Goal: Transaction & Acquisition: Book appointment/travel/reservation

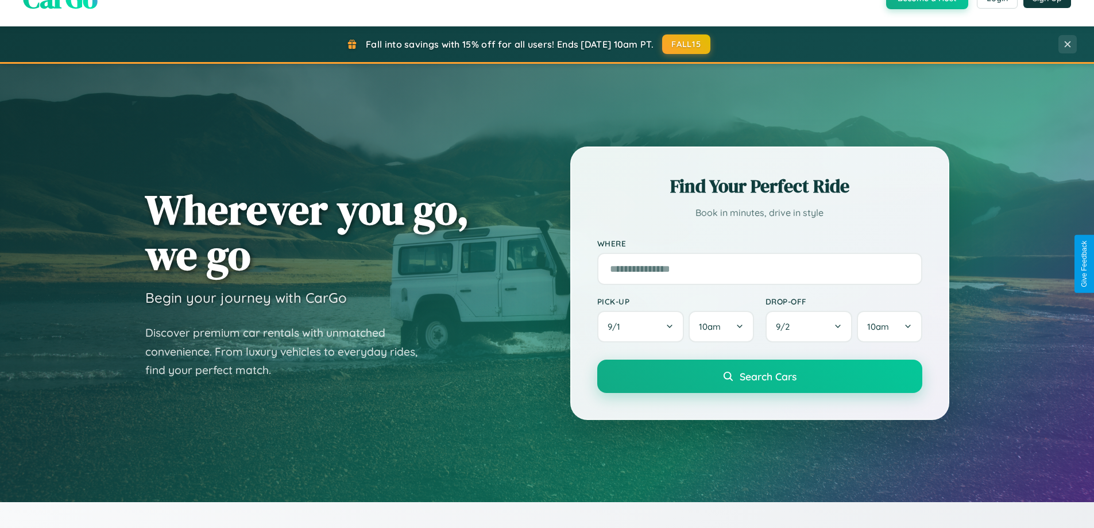
scroll to position [495, 0]
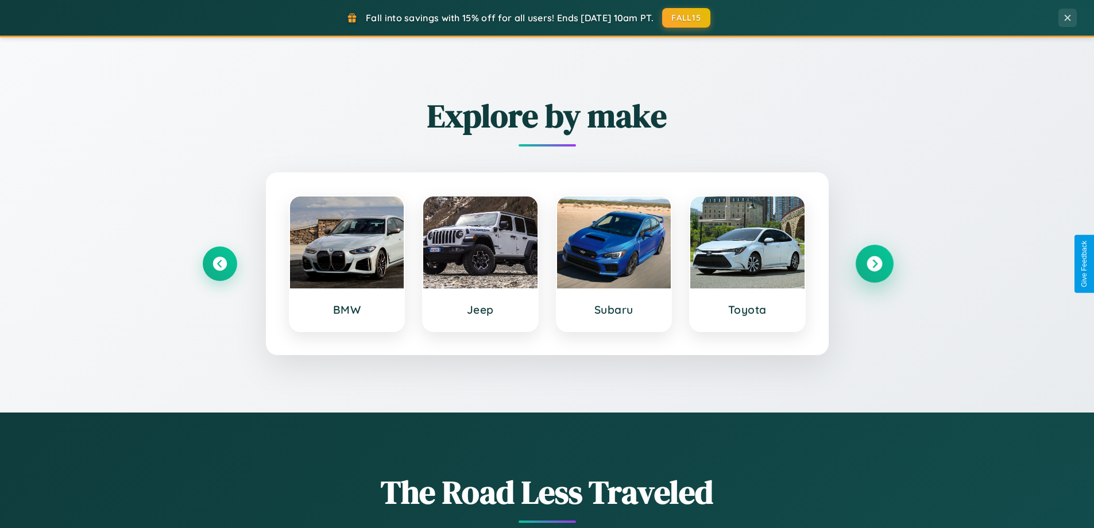
click at [874, 263] on icon at bounding box center [873, 263] width 15 height 15
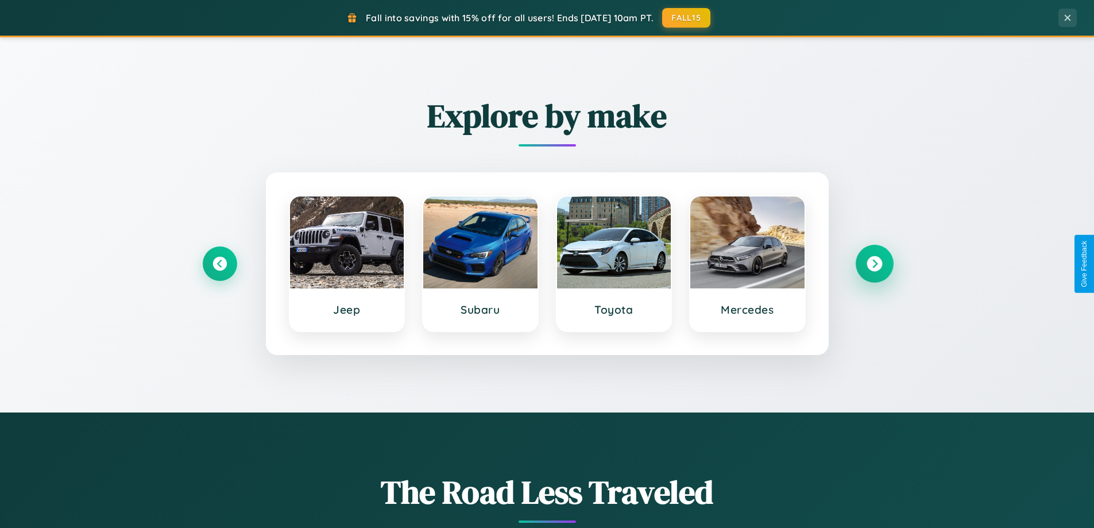
click at [874, 263] on icon at bounding box center [873, 263] width 15 height 15
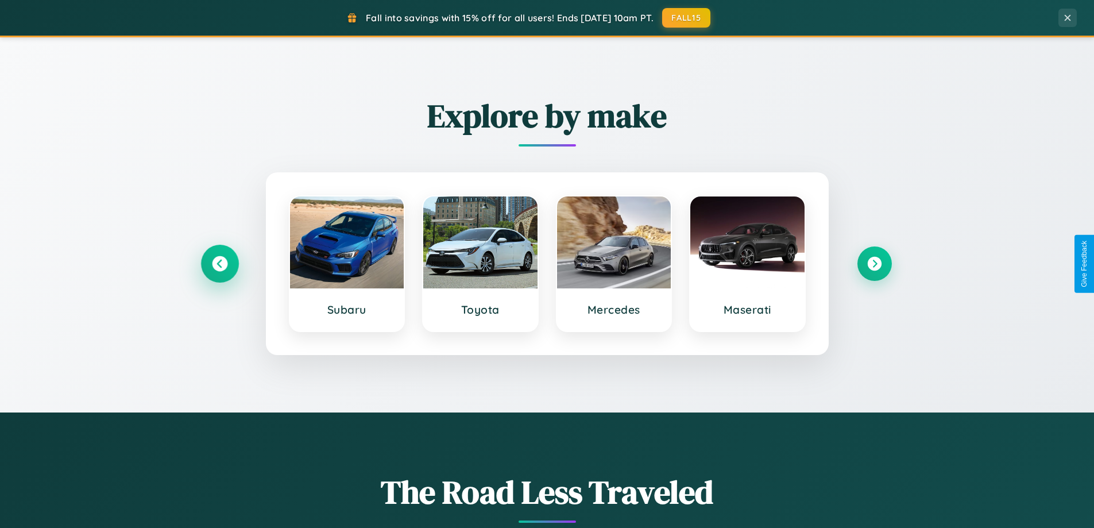
click at [219, 263] on icon at bounding box center [219, 263] width 15 height 15
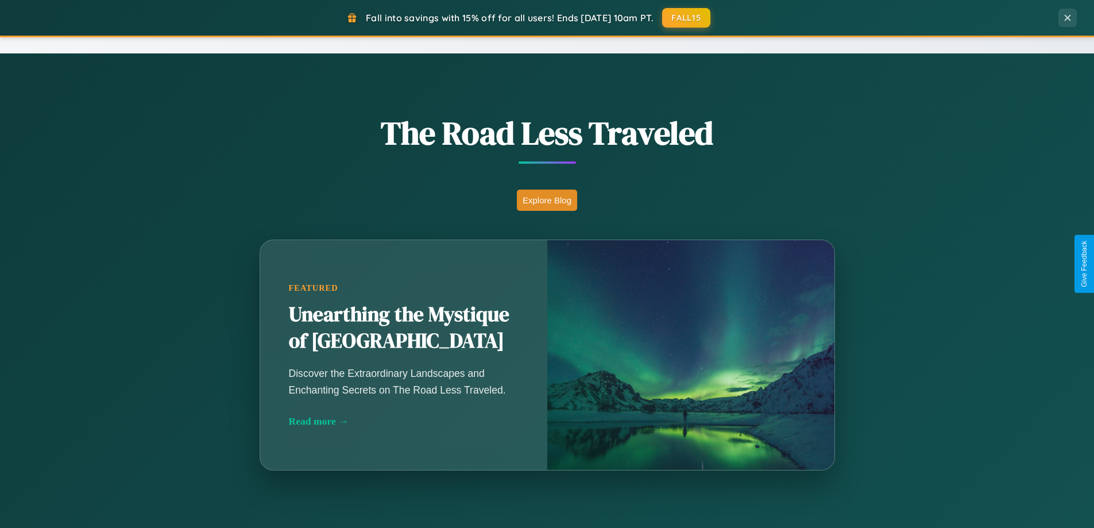
scroll to position [1844, 0]
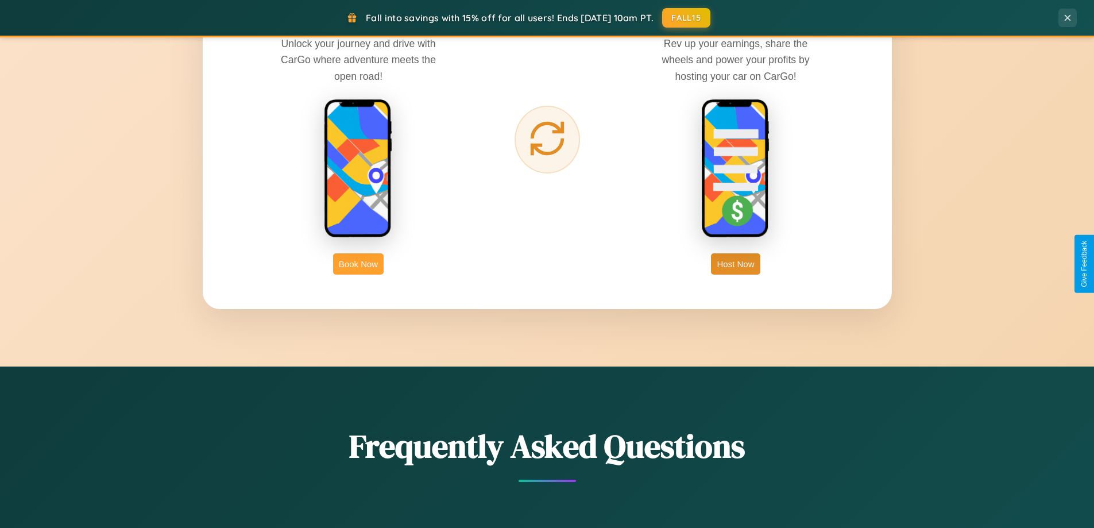
click at [358, 263] on button "Book Now" at bounding box center [358, 263] width 51 height 21
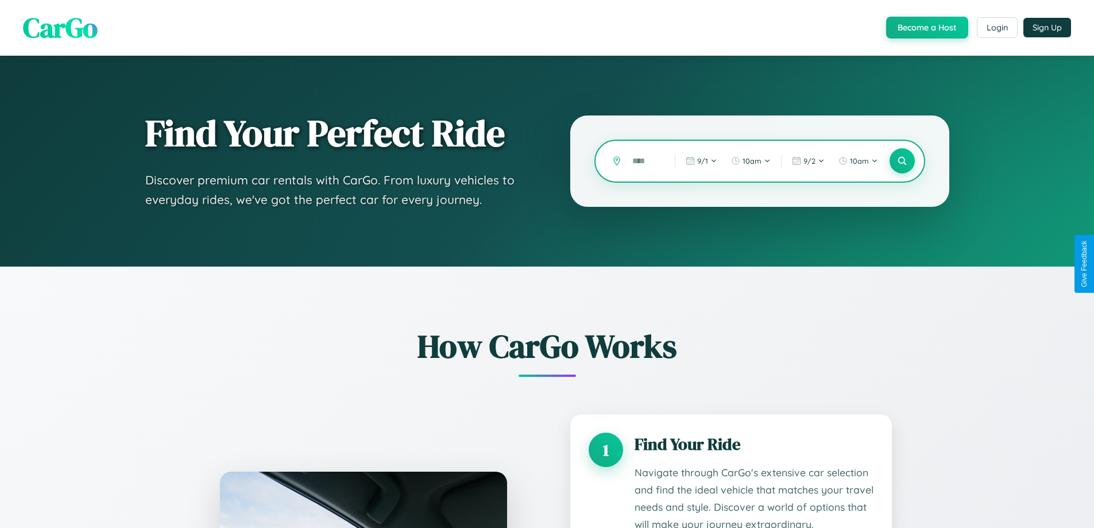
click at [645, 161] on input "text" at bounding box center [644, 161] width 37 height 20
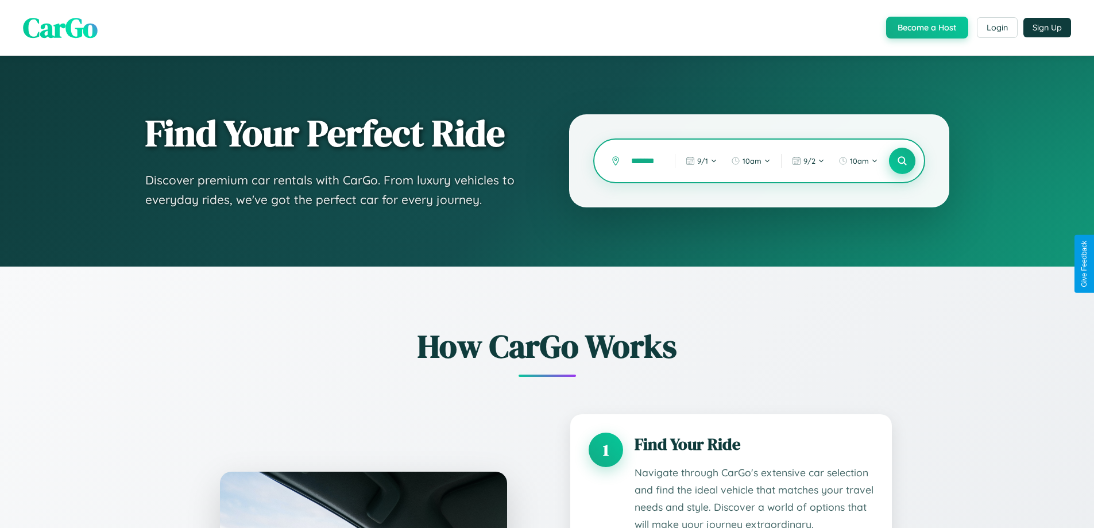
type input "*******"
click at [901, 161] on icon at bounding box center [901, 161] width 11 height 11
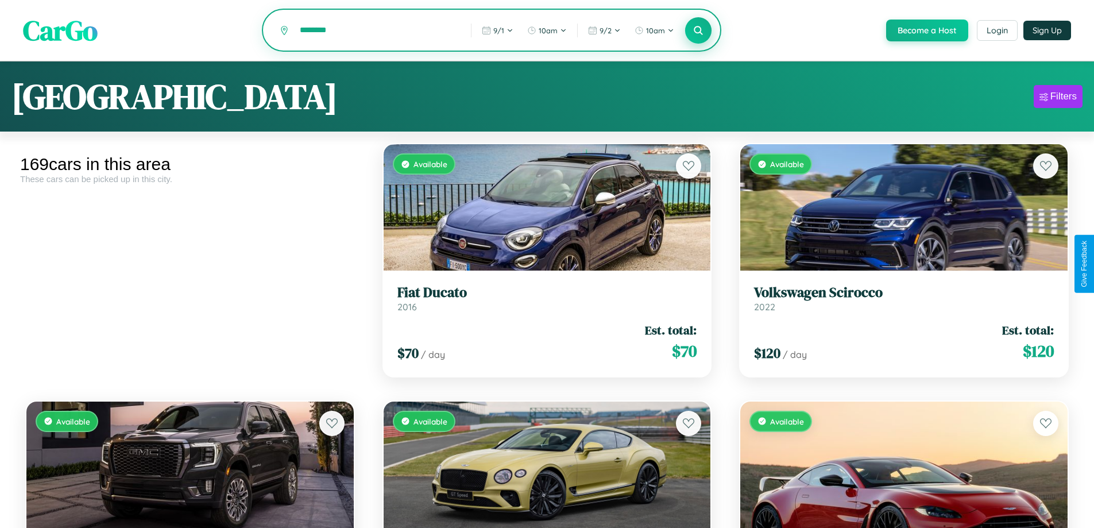
type input "********"
click at [697, 31] on icon at bounding box center [698, 30] width 11 height 11
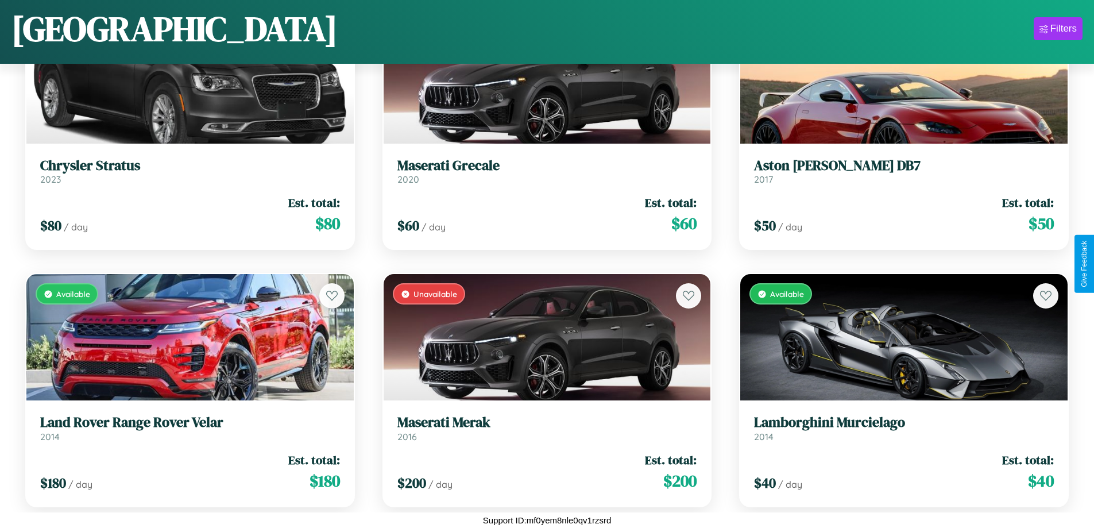
scroll to position [7616, 0]
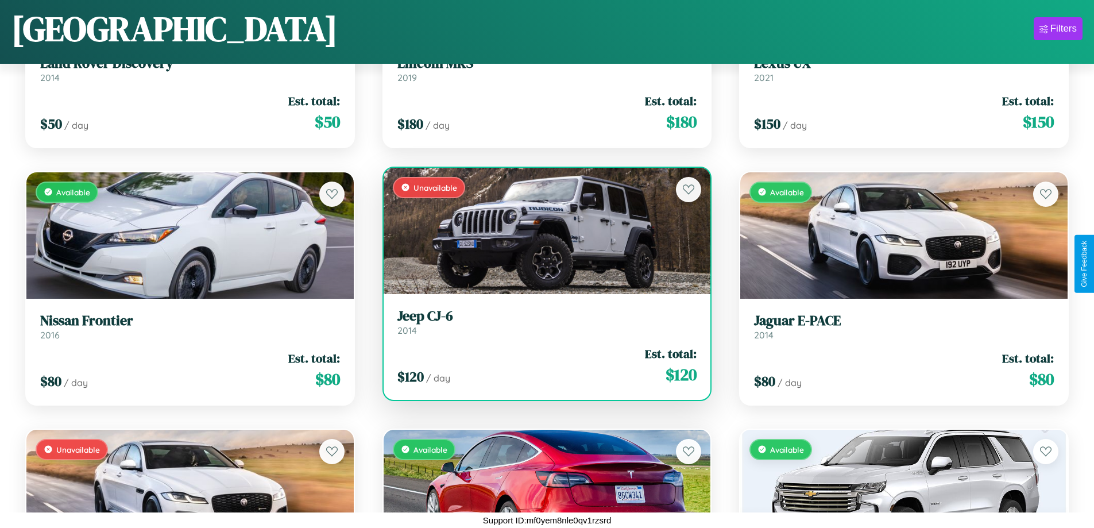
click at [542, 326] on link "Jeep CJ-6 2014" at bounding box center [547, 322] width 300 height 28
